Goal: Information Seeking & Learning: Learn about a topic

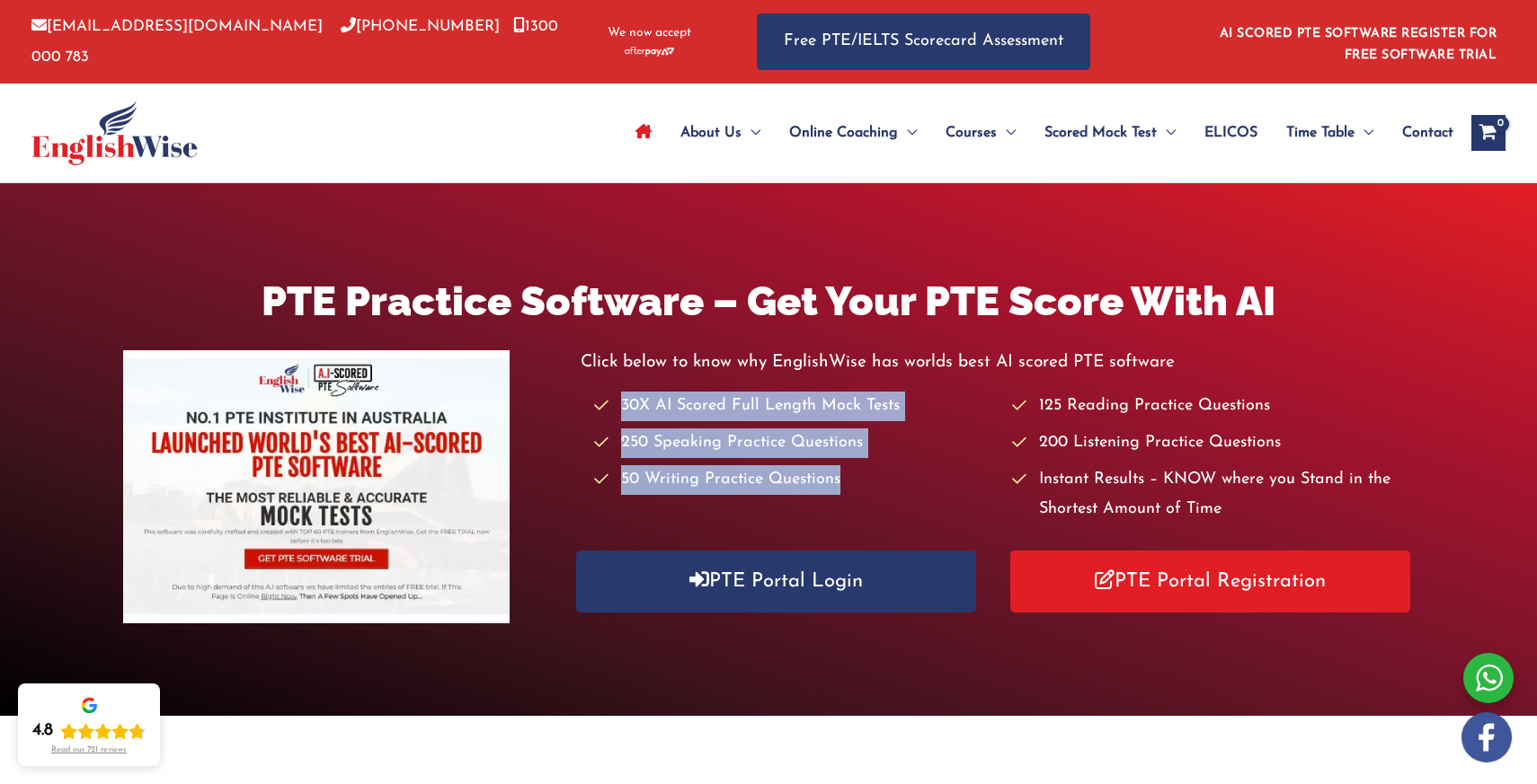
drag, startPoint x: 852, startPoint y: 480, endPoint x: 621, endPoint y: 410, distance: 241.4
click at [621, 409] on ul "30X AI Scored Full Length Mock Tests 250 Speaking Practice Questions 50 Writing…" at bounding box center [1004, 459] width 821 height 134
copy ul "30X AI Scored Full Length Mock Tests 250 Speaking Practice Questions 50 Writing…"
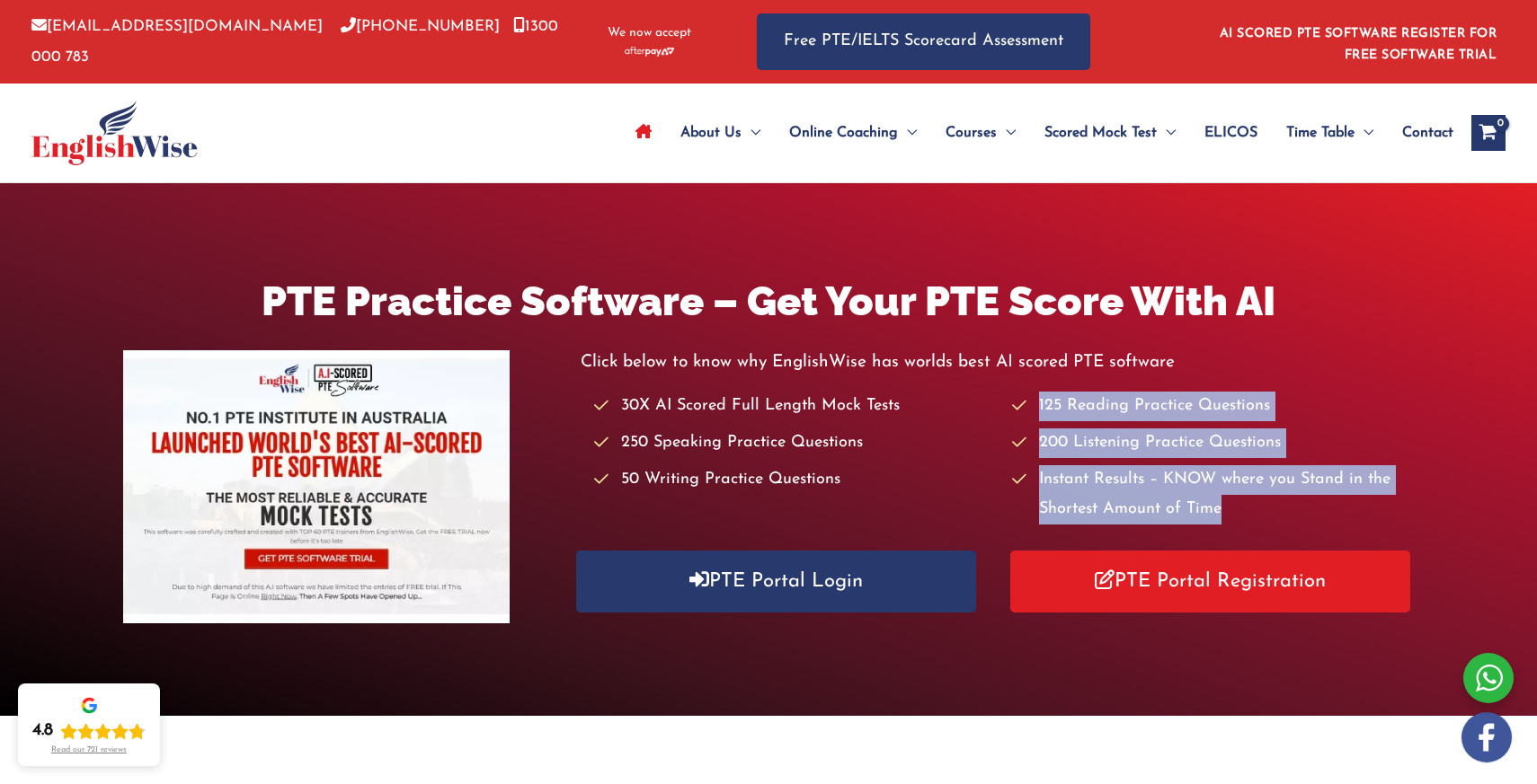
drag, startPoint x: 1234, startPoint y: 517, endPoint x: 1036, endPoint y: 404, distance: 228.0
click at [1036, 404] on ul "30X AI Scored Full Length Mock Tests 250 Speaking Practice Questions 50 Writing…" at bounding box center [1004, 459] width 821 height 134
copy ul "125 Reading Practice Questions 200 Listening Practice Questions Instant Results…"
